Goal: Task Accomplishment & Management: Use online tool/utility

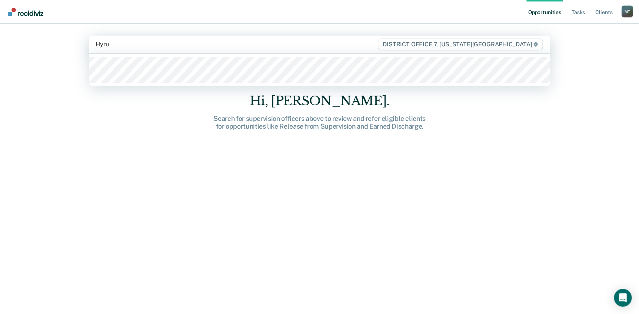
type input "Hyrum"
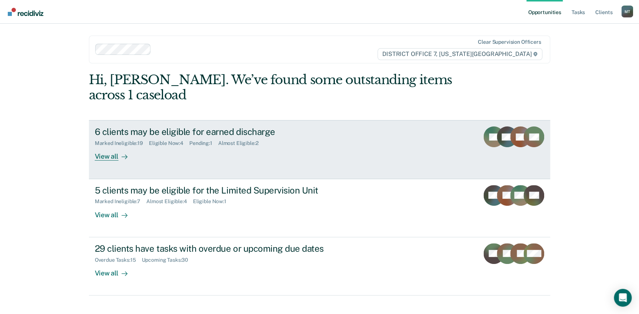
click at [113, 130] on div "6 clients may be eligible for earned discharge" at bounding box center [225, 131] width 260 height 11
